Goal: Task Accomplishment & Management: Use online tool/utility

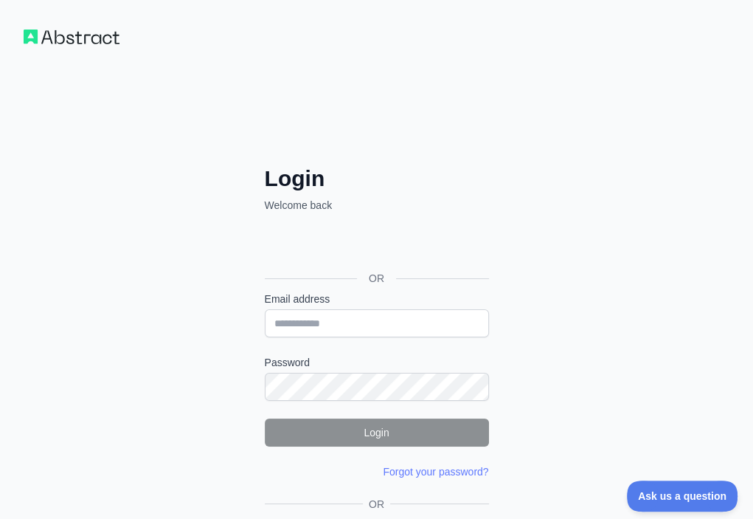
drag, startPoint x: 180, startPoint y: 447, endPoint x: 181, endPoint y: 463, distance: 16.3
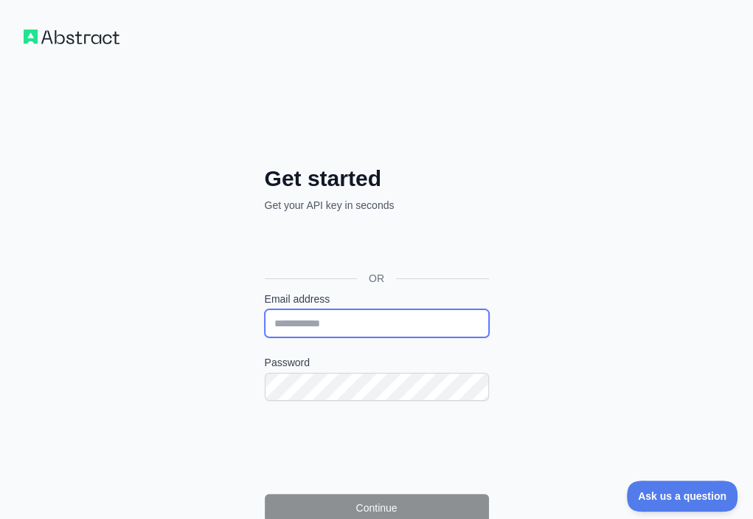
paste input "**********"
type input "**********"
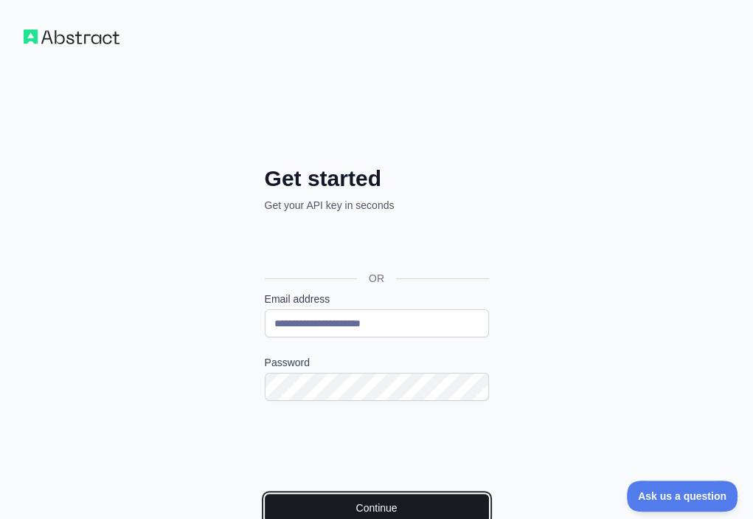
click at [275, 493] on button "Continue" at bounding box center [377, 507] width 224 height 28
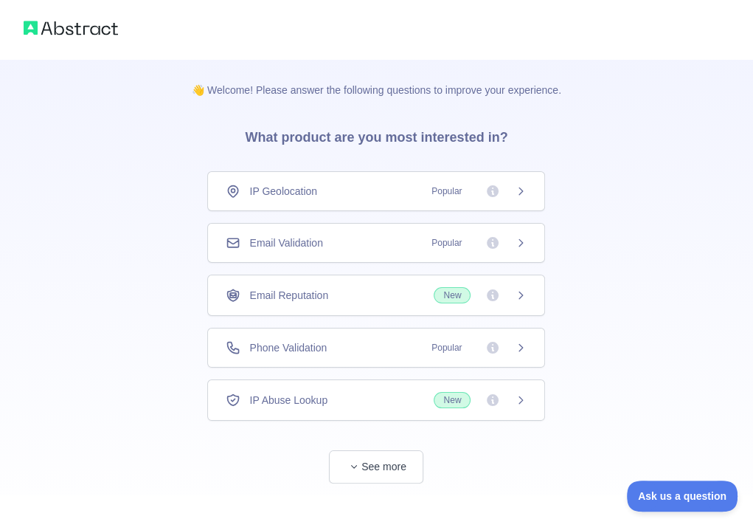
click at [357, 251] on div "Email Validation Popular" at bounding box center [376, 243] width 338 height 40
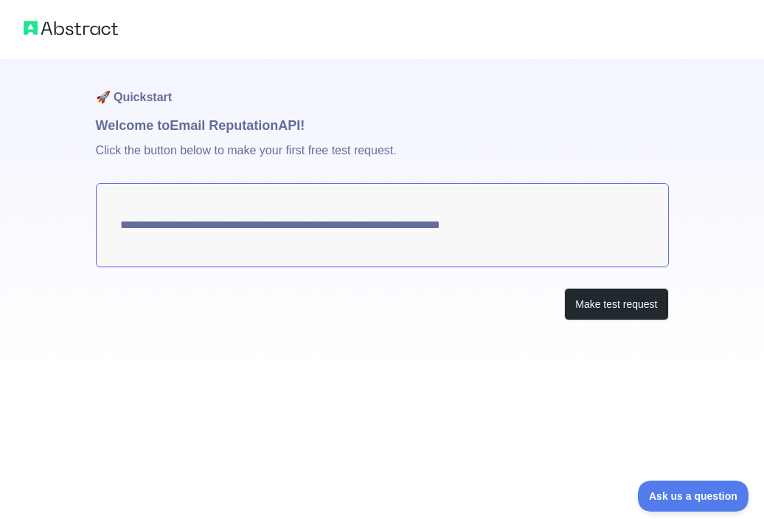
drag, startPoint x: 237, startPoint y: 297, endPoint x: 503, endPoint y: 378, distance: 278.4
click at [237, 297] on div "Make test request" at bounding box center [382, 304] width 573 height 33
click at [602, 308] on button "Make test request" at bounding box center [616, 304] width 104 height 33
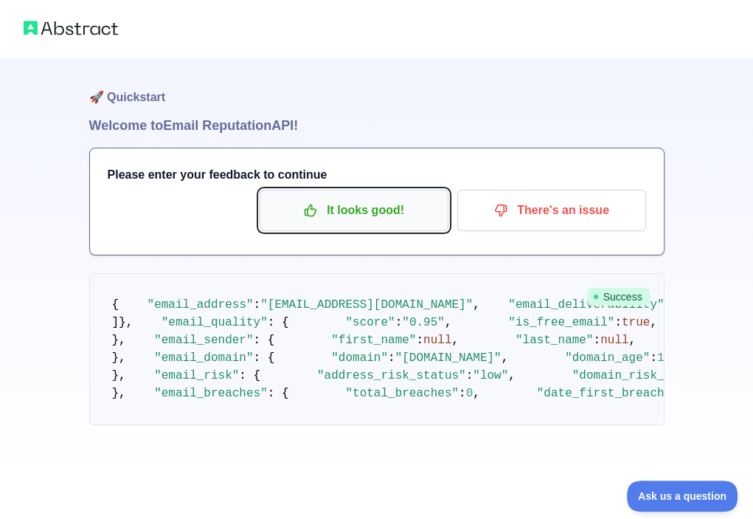
click at [381, 218] on p "It looks good!" at bounding box center [354, 210] width 167 height 25
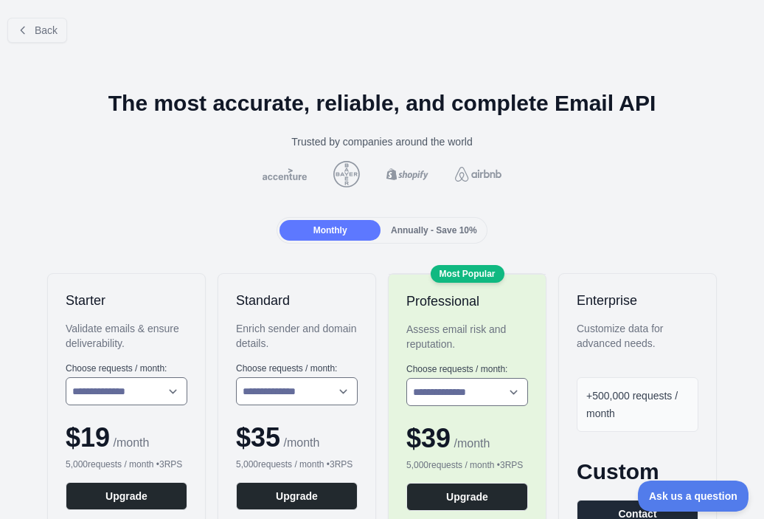
click at [68, 28] on div "Back" at bounding box center [382, 30] width 764 height 49
click at [53, 30] on span "Back" at bounding box center [46, 30] width 23 height 12
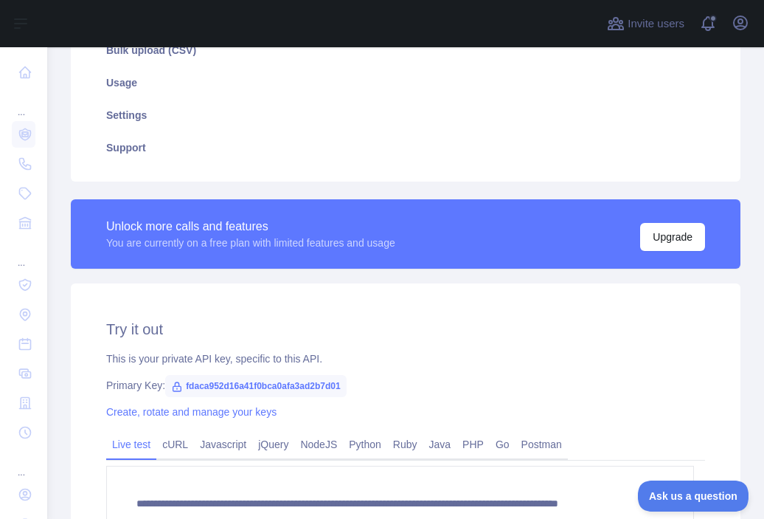
scroll to position [369, 0]
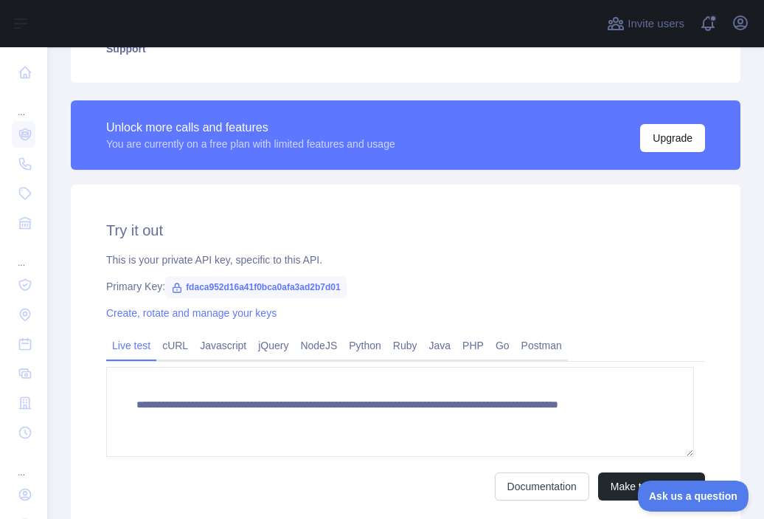
click at [280, 280] on span "fdaca952d16a41f0bca0afa3ad2b7d01" at bounding box center [255, 287] width 181 height 22
copy span "fdaca952d16a41f0bca0afa3ad2b7d01"
